Goal: Book appointment/travel/reservation

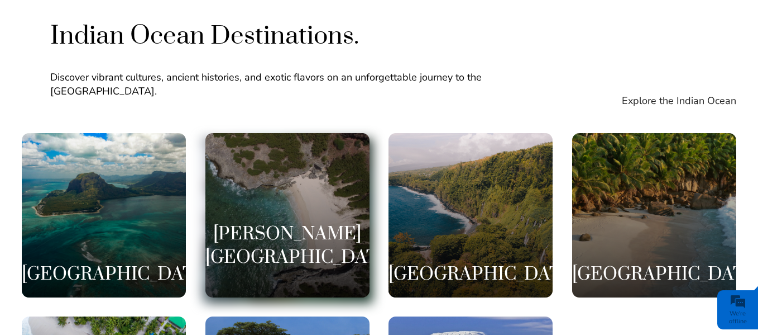
scroll to position [2010, 0]
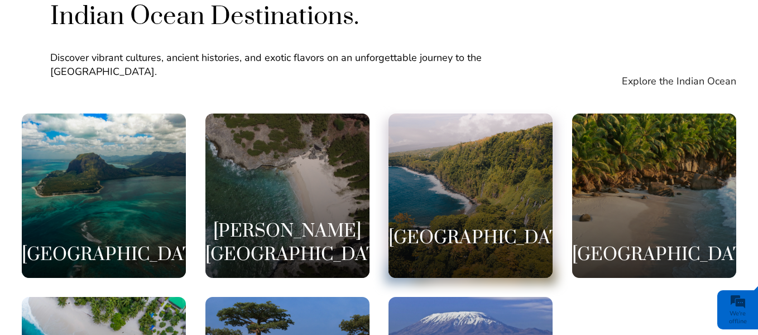
click at [449, 226] on h3 "[GEOGRAPHIC_DATA]" at bounding box center [471, 237] width 164 height 23
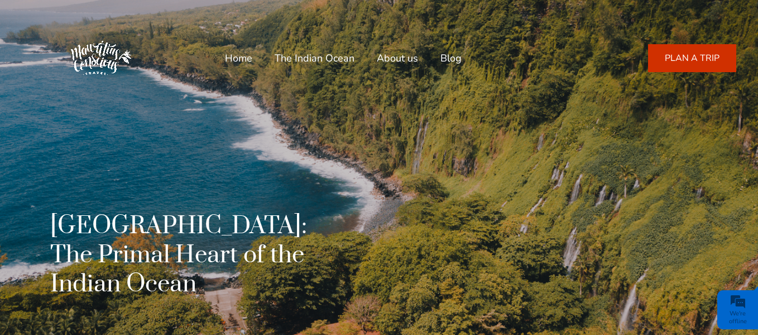
click at [687, 59] on link "PLAN A TRIP" at bounding box center [692, 58] width 88 height 28
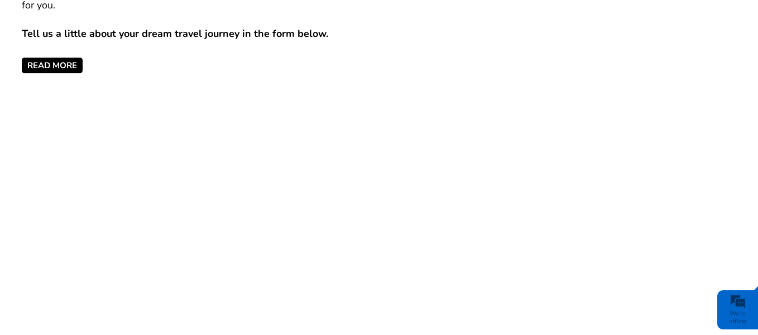
scroll to position [447, 0]
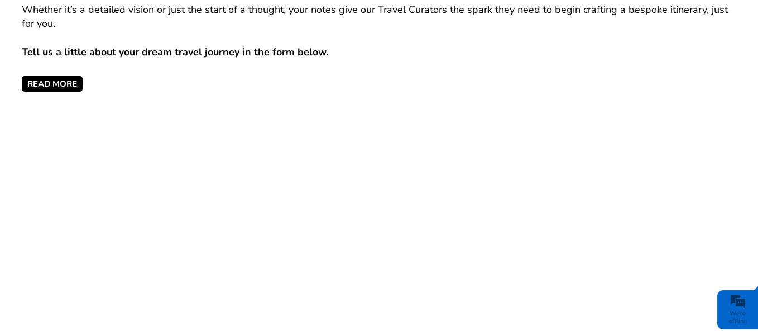
click at [43, 71] on div "Let's Co-create Your Next Travel Journey. Every unforgettable journey begins wi…" at bounding box center [379, 0] width 715 height 181
drag, startPoint x: 45, startPoint y: 79, endPoint x: 61, endPoint y: 83, distance: 16.7
click at [46, 79] on span "READ MORE" at bounding box center [52, 84] width 61 height 16
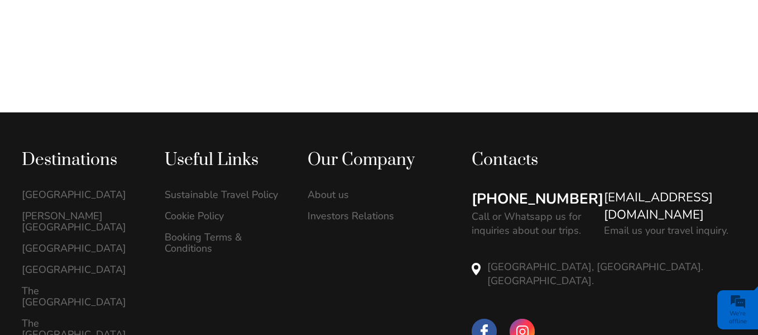
scroll to position [915, 0]
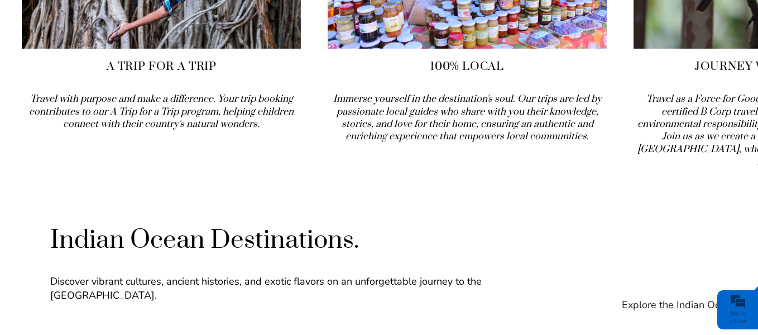
scroll to position [1824, 0]
